Goal: Submit feedback/report problem: Submit feedback/report problem

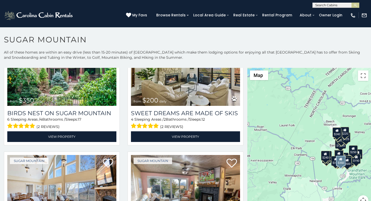
scroll to position [174, 0]
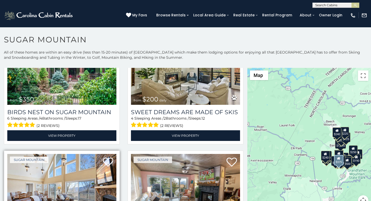
click at [17, 200] on img at bounding box center [61, 190] width 109 height 73
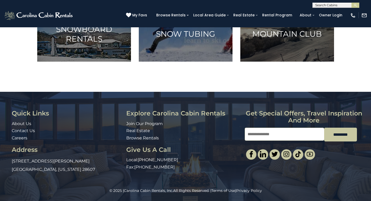
scroll to position [381, 0]
click at [13, 122] on link "About Us" at bounding box center [22, 123] width 20 height 5
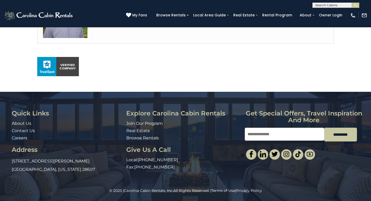
scroll to position [348, 0]
click at [260, 200] on div "© 2025 | Carolina Cabin Rentals, Inc. All Rights Reserved. | Terms of Use | Pri…" at bounding box center [185, 194] width 371 height 13
click at [252, 130] on input "Email" at bounding box center [284, 134] width 79 height 13
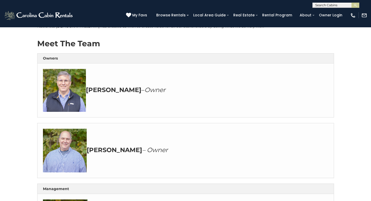
scroll to position [77, 0]
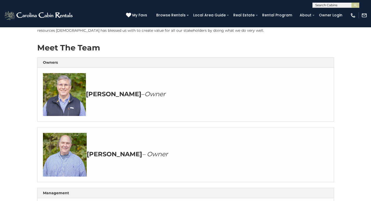
type input "**********"
click at [359, 14] on link at bounding box center [362, 15] width 9 height 6
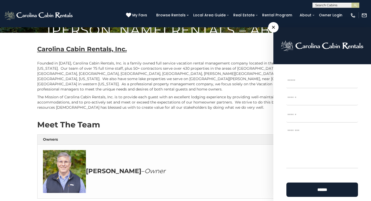
click at [303, 155] on textarea "Message *" at bounding box center [322, 148] width 72 height 42
type textarea "**"
click at [354, 7] on img "submit" at bounding box center [355, 5] width 4 height 4
